Goal: Find specific page/section

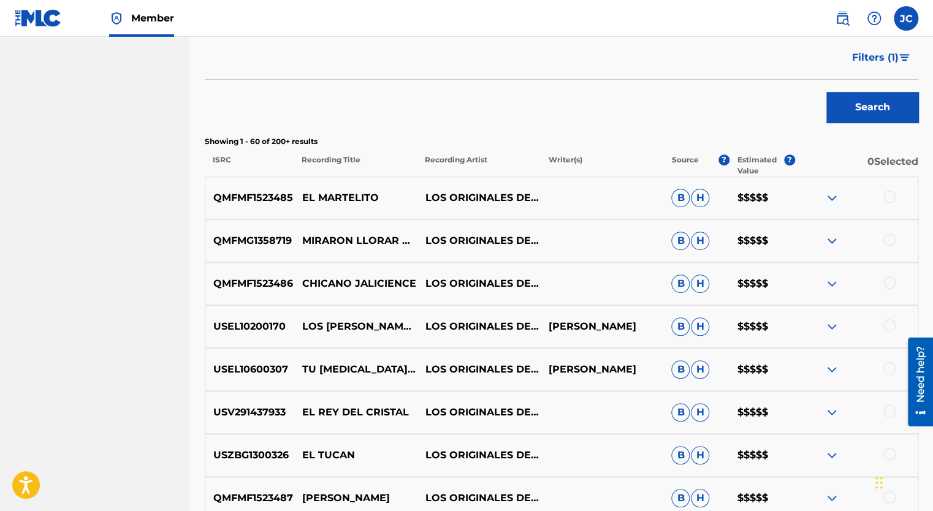
scroll to position [333, 0]
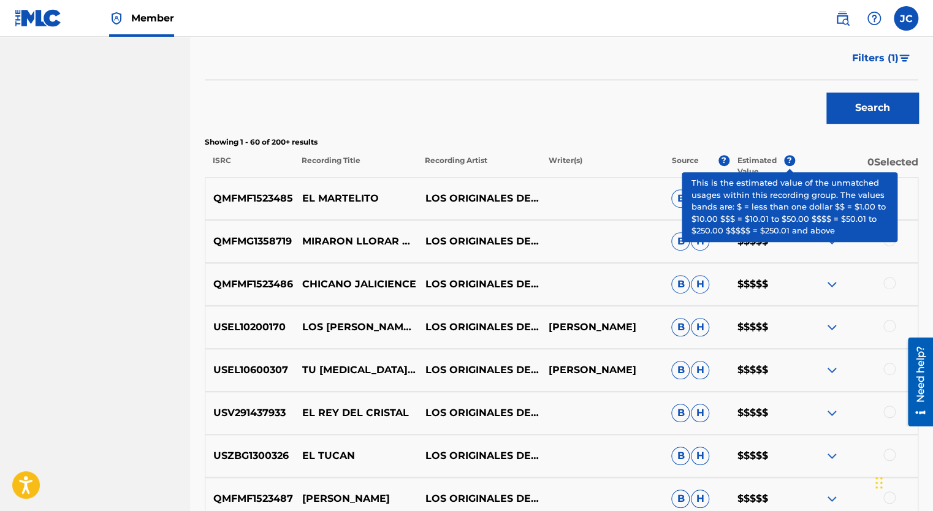
click at [789, 163] on span "?" at bounding box center [789, 160] width 11 height 11
click at [810, 253] on div "QMFMG1358719 MIRARON LLORAR A ESTE HOMBRE LOS ORIGINALES DE SAN JUAN B H $$$$$" at bounding box center [561, 241] width 713 height 43
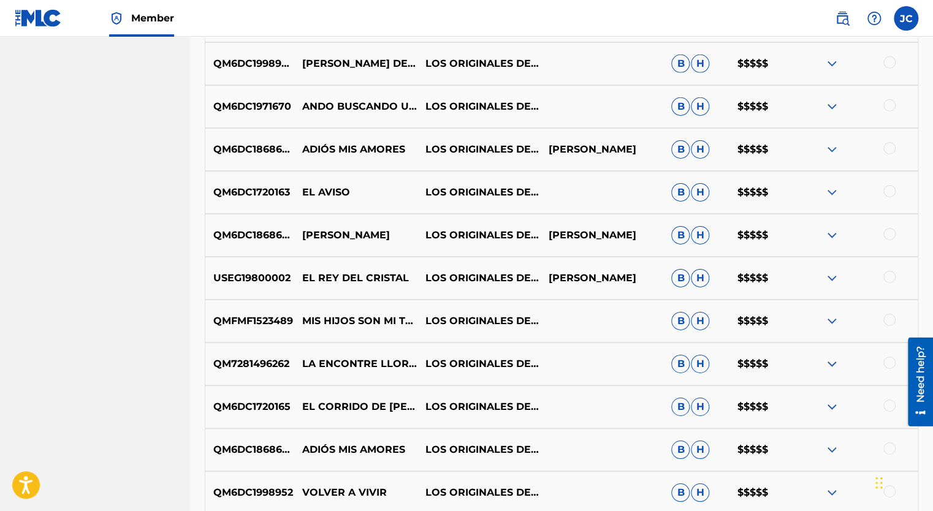
scroll to position [1681, 0]
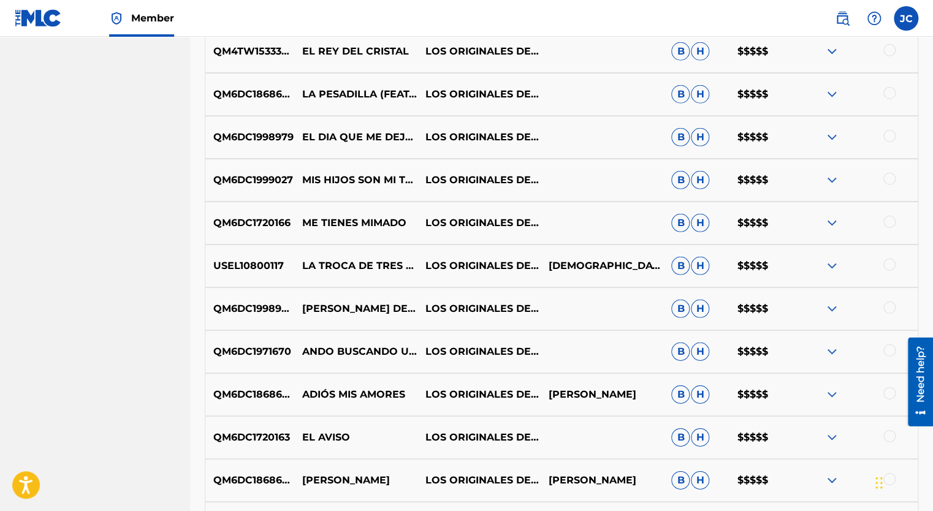
click at [830, 267] on img at bounding box center [831, 266] width 15 height 15
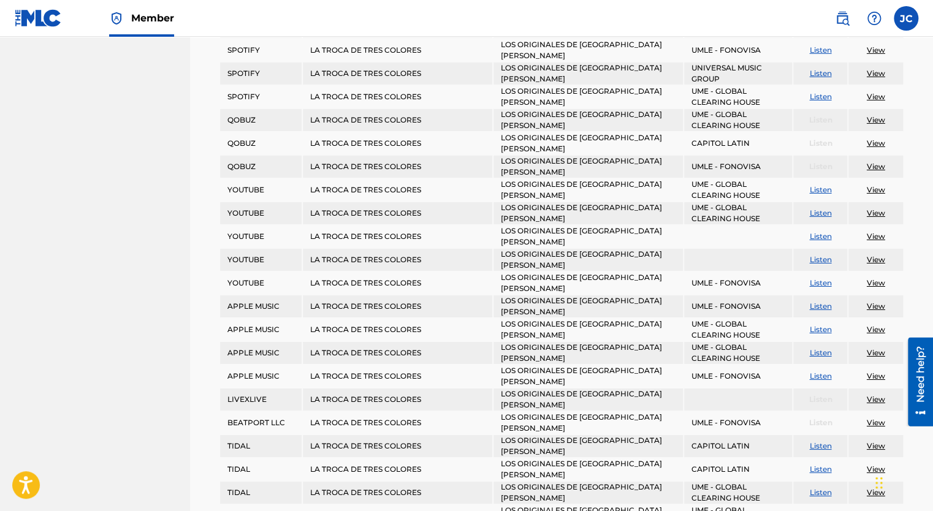
scroll to position [2049, 0]
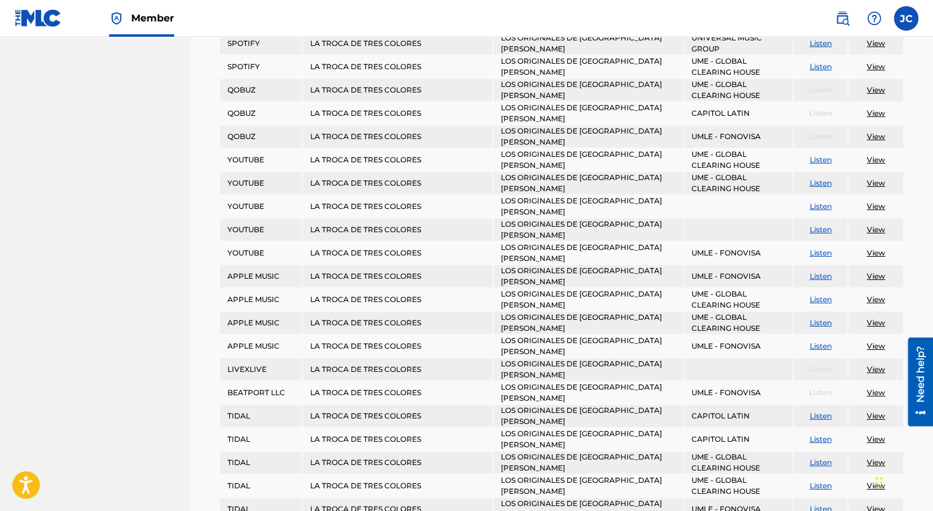
click at [818, 202] on link "Listen" at bounding box center [820, 206] width 22 height 9
click at [870, 318] on link "View" at bounding box center [876, 322] width 18 height 9
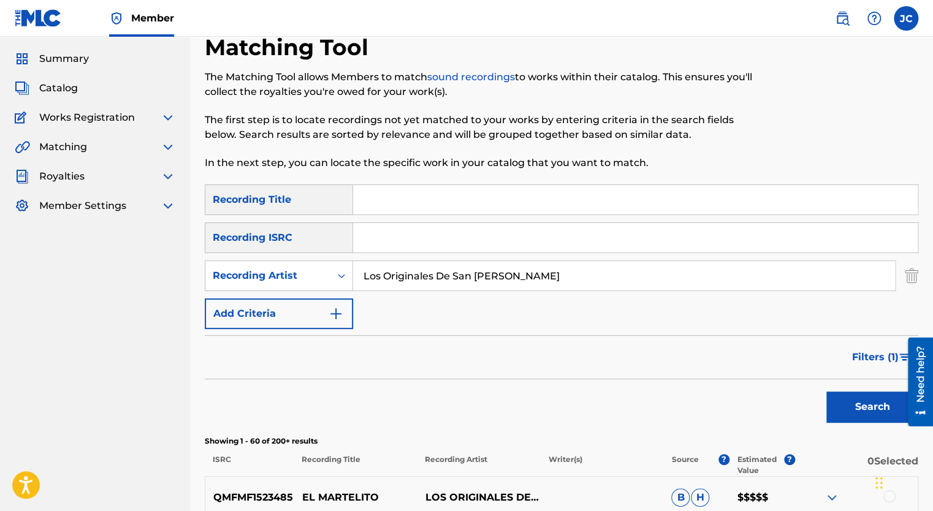
scroll to position [0, 0]
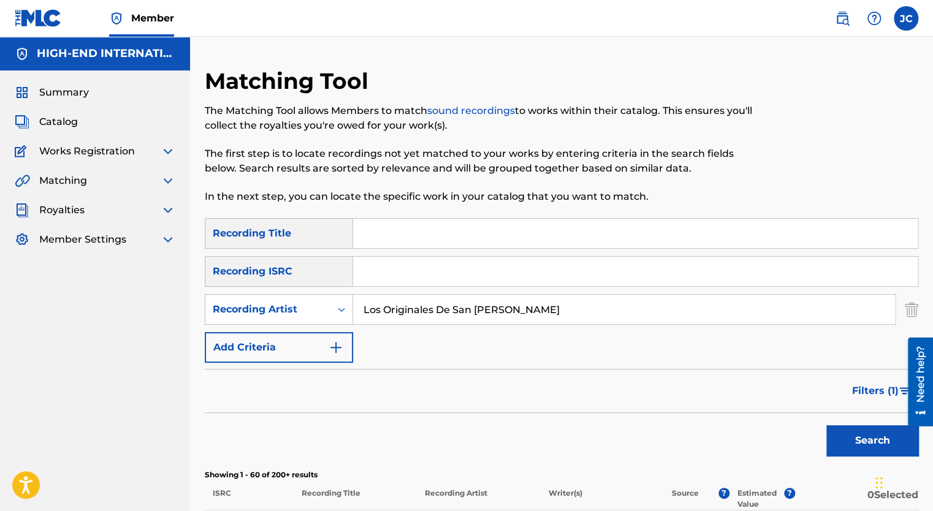
click at [458, 236] on input "Search Form" at bounding box center [635, 233] width 564 height 29
type input "Zancudo Boludo"
drag, startPoint x: 544, startPoint y: 315, endPoint x: 194, endPoint y: 237, distance: 359.2
click at [860, 435] on button "Search" at bounding box center [872, 440] width 92 height 31
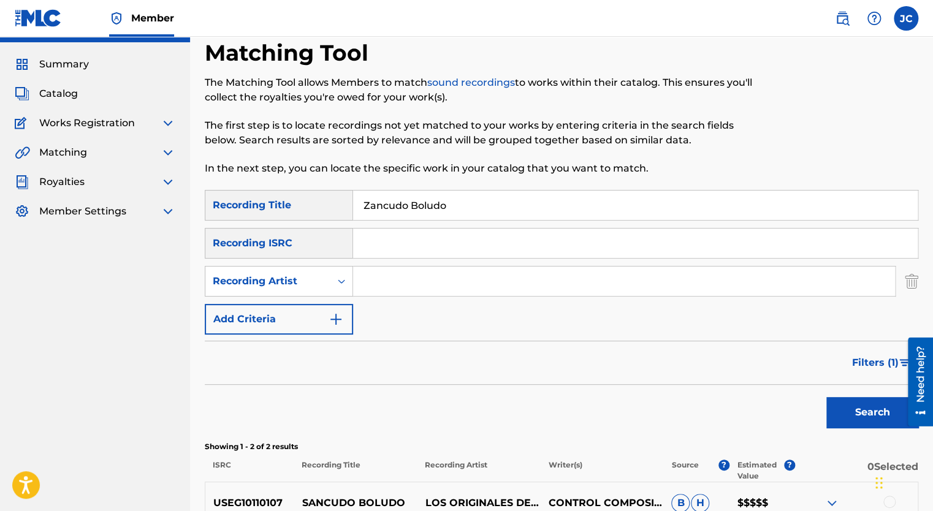
scroll to position [20, 0]
